Goal: Check status: Check status

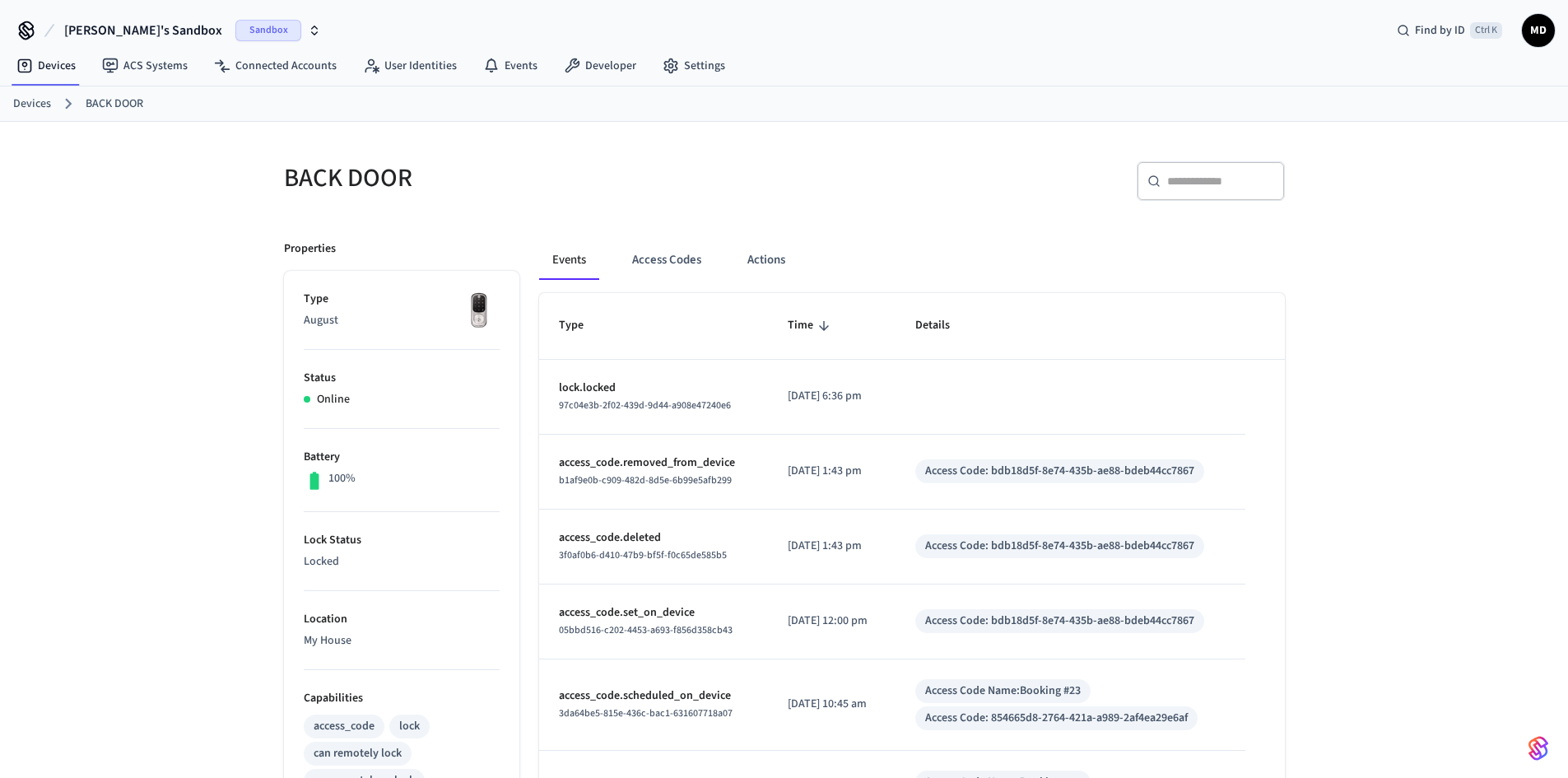
click at [795, 24] on div "[PERSON_NAME]'s Sandbox Sandbox Find by ID Ctrl K MD" at bounding box center [784, 23] width 1568 height 47
